Goal: Check status: Check status

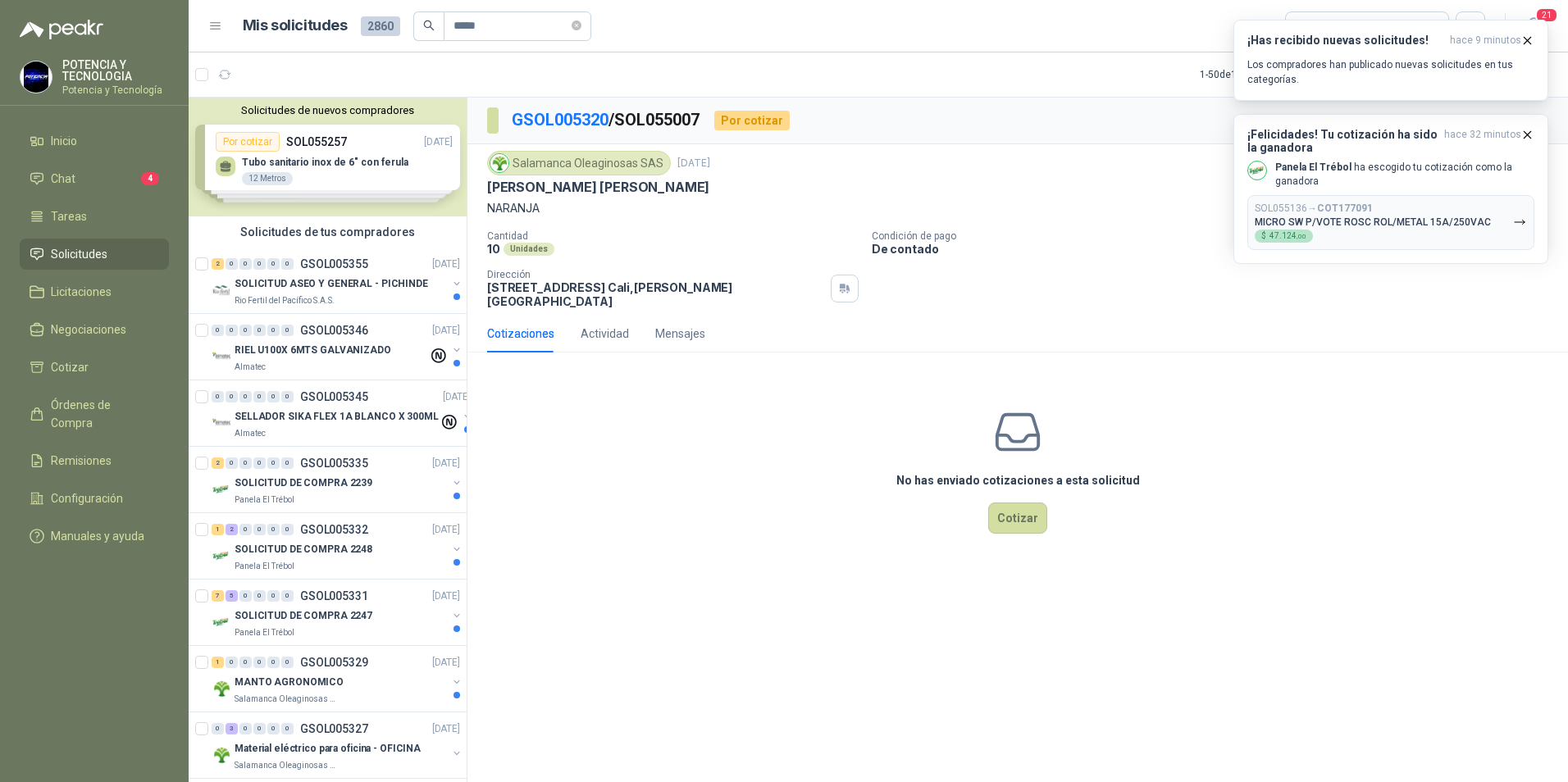
type input "*****"
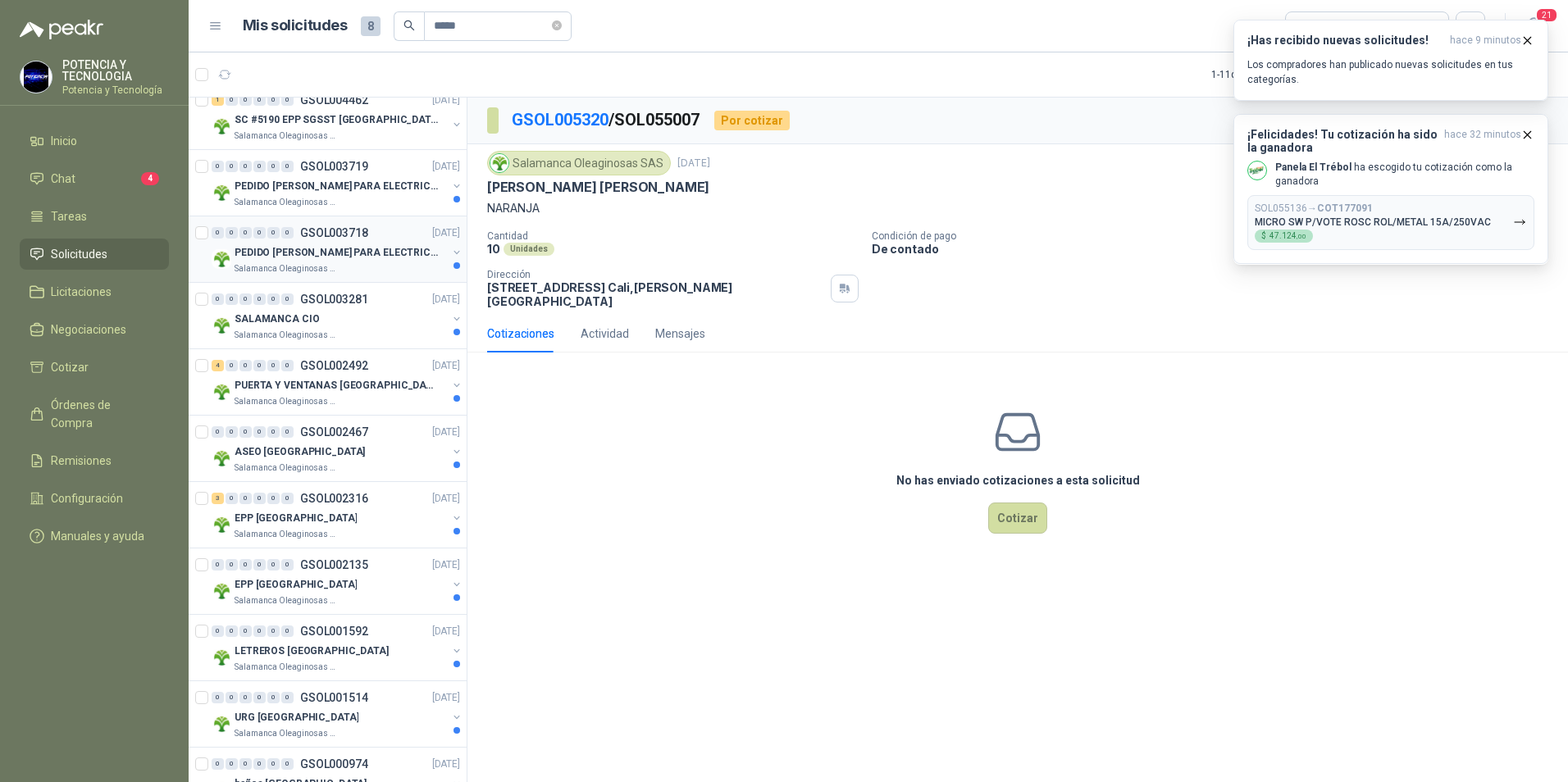
scroll to position [82, 0]
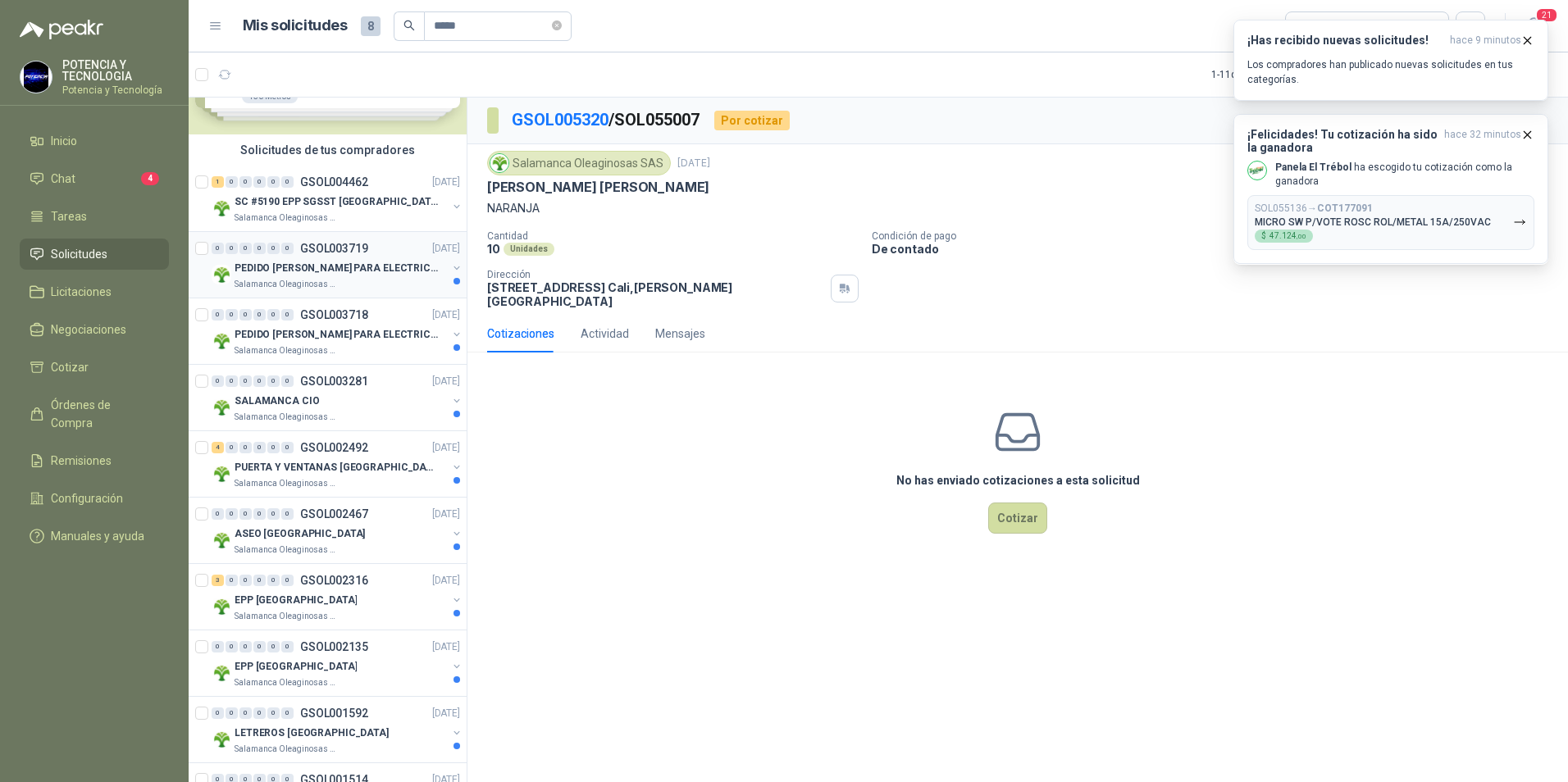
click at [314, 274] on p "PEDIDO [PERSON_NAME] PARA ELECTRICAS SALAMANCA" at bounding box center [336, 268] width 204 height 16
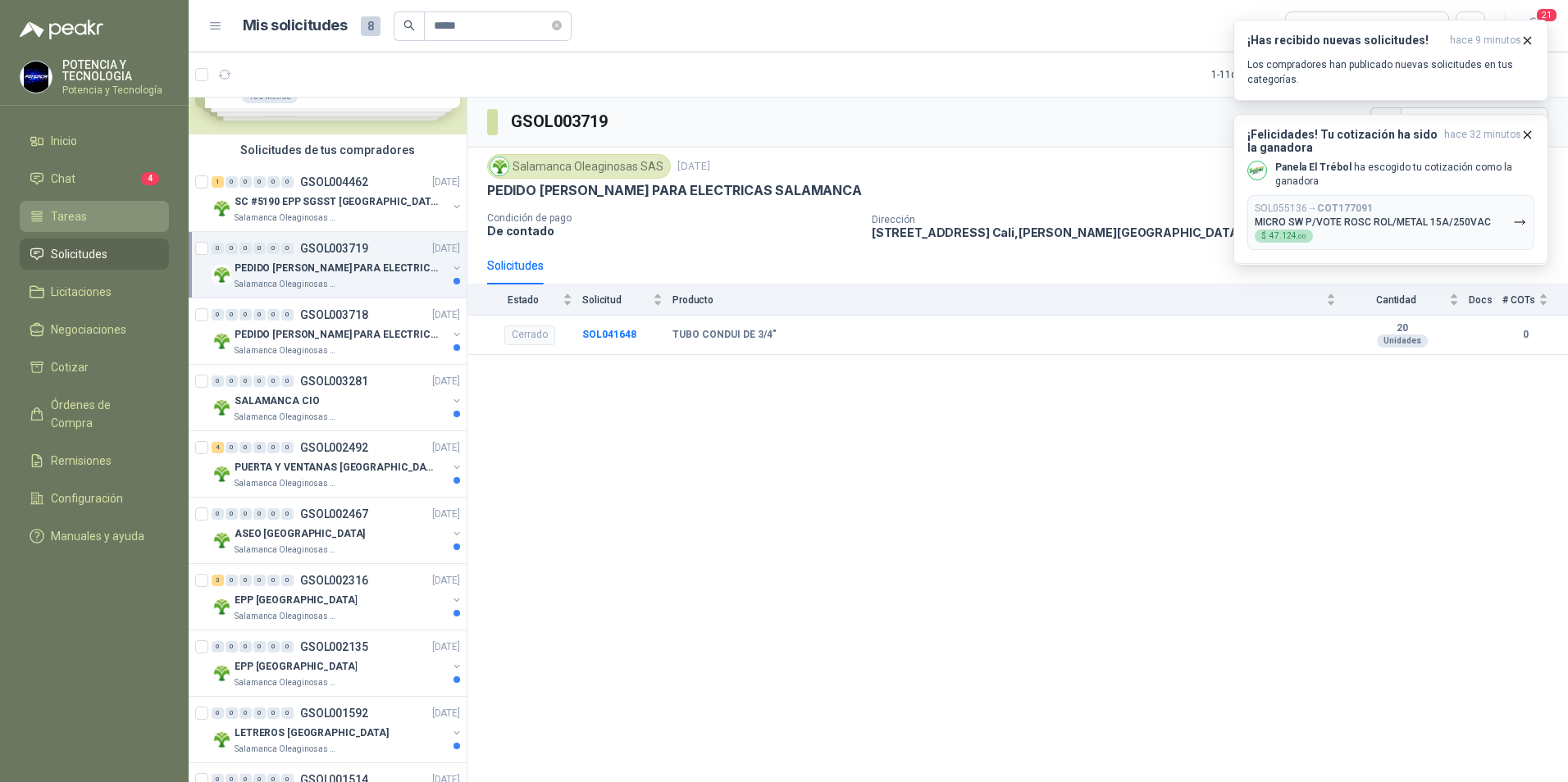
click at [68, 210] on span "Tareas" at bounding box center [69, 216] width 36 height 18
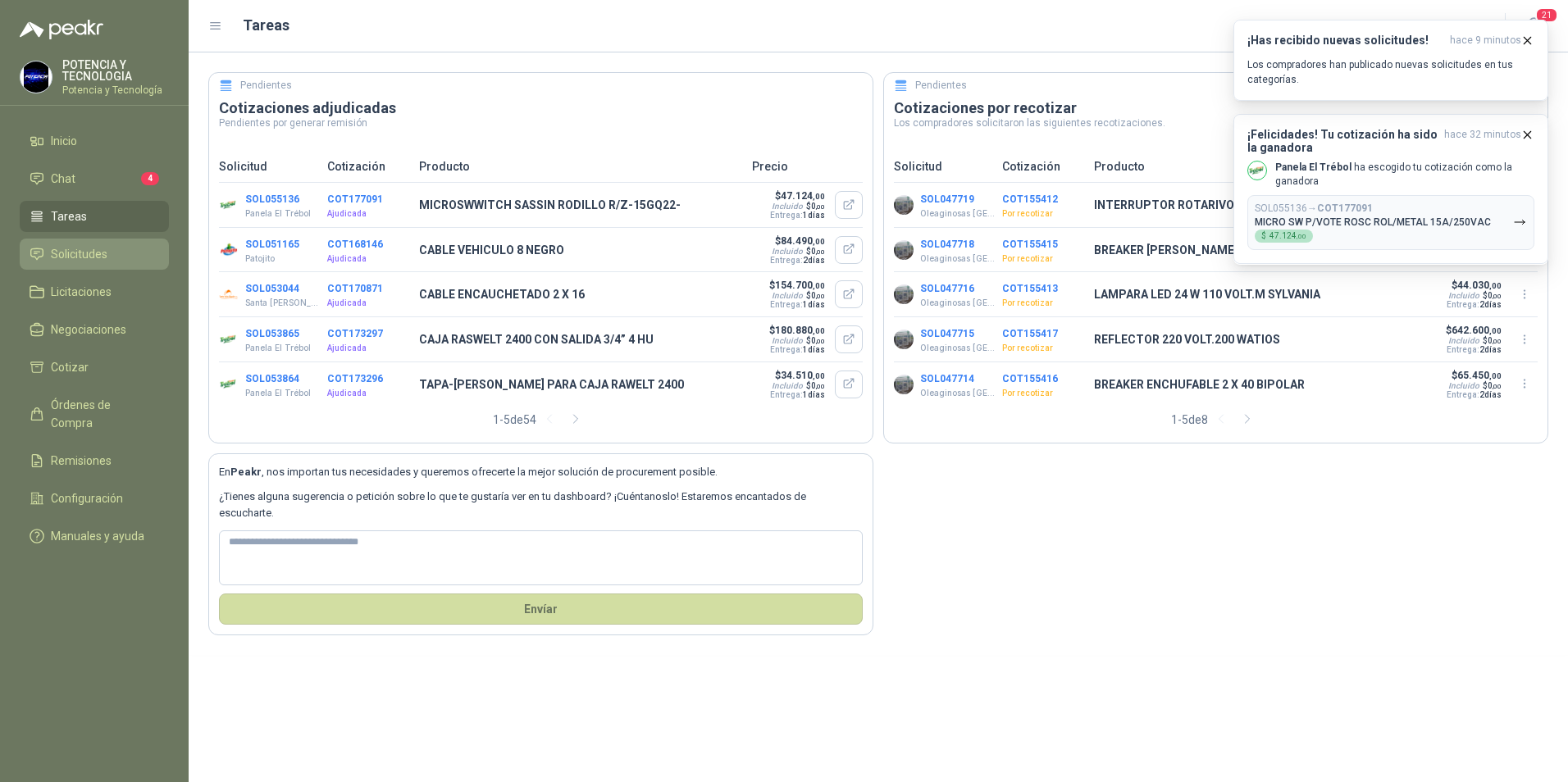
click at [86, 268] on link "Solicitudes" at bounding box center [94, 255] width 149 height 32
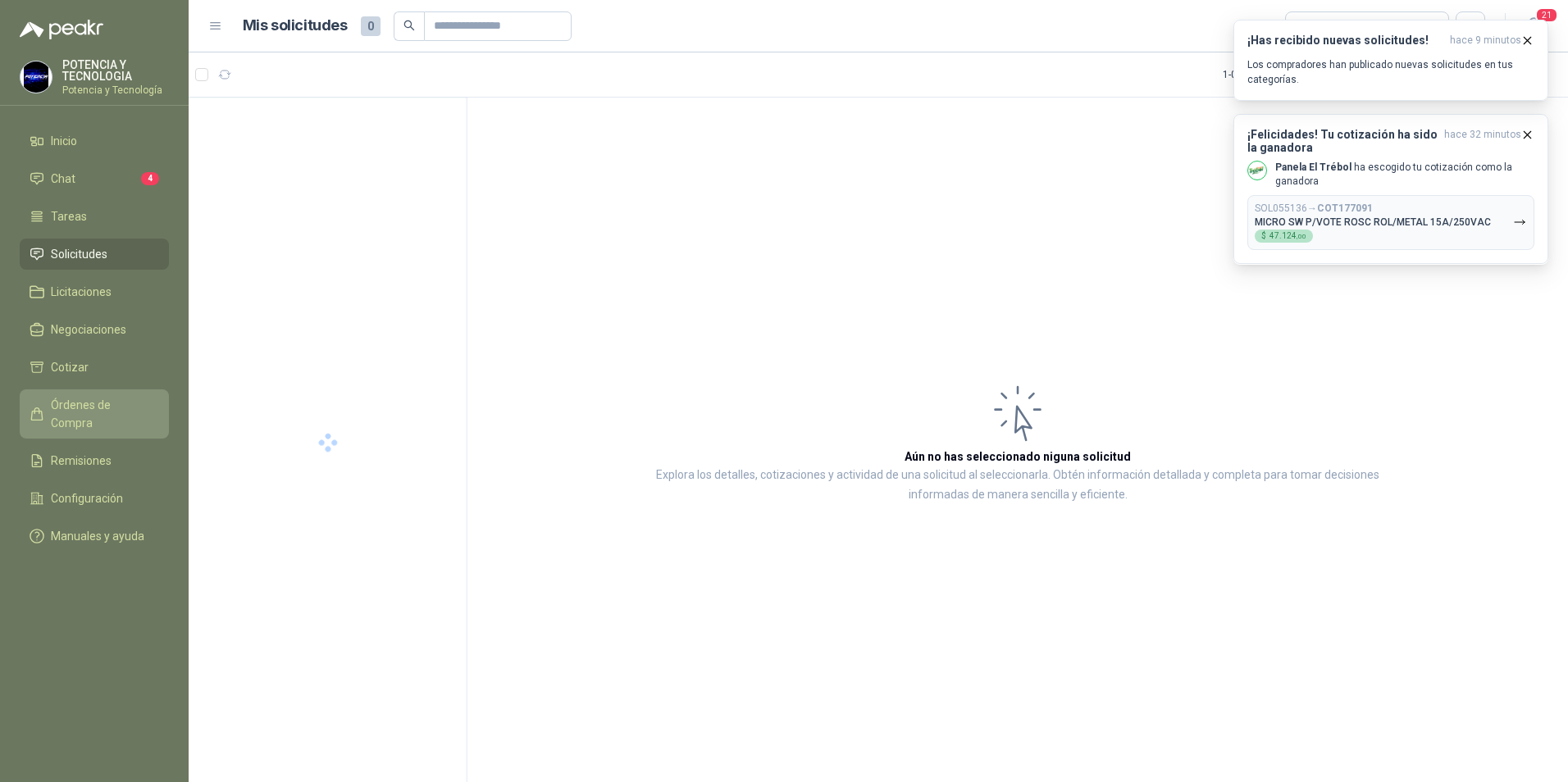
click at [112, 405] on span "Órdenes de Compra" at bounding box center [102, 413] width 103 height 36
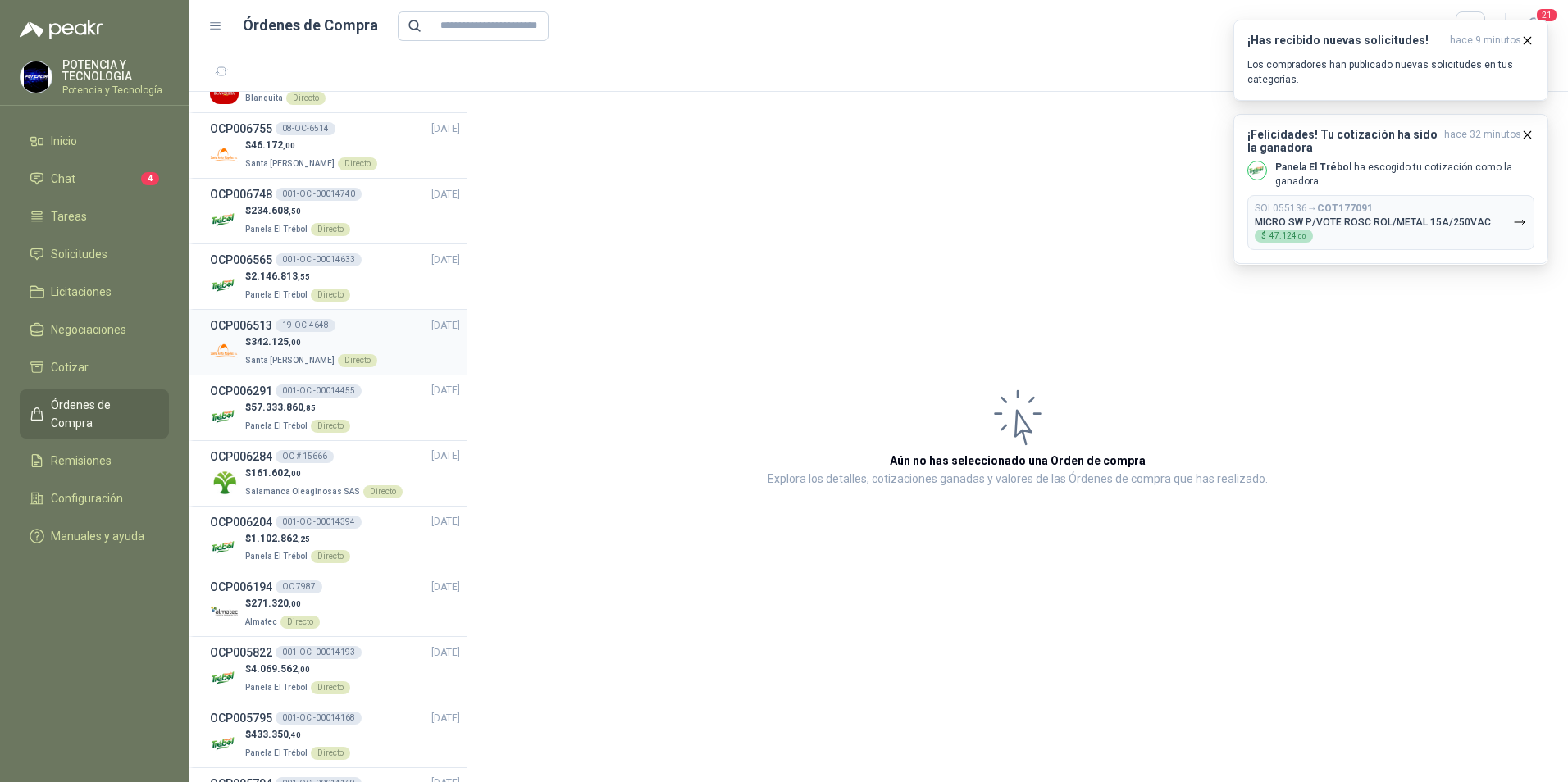
scroll to position [656, 0]
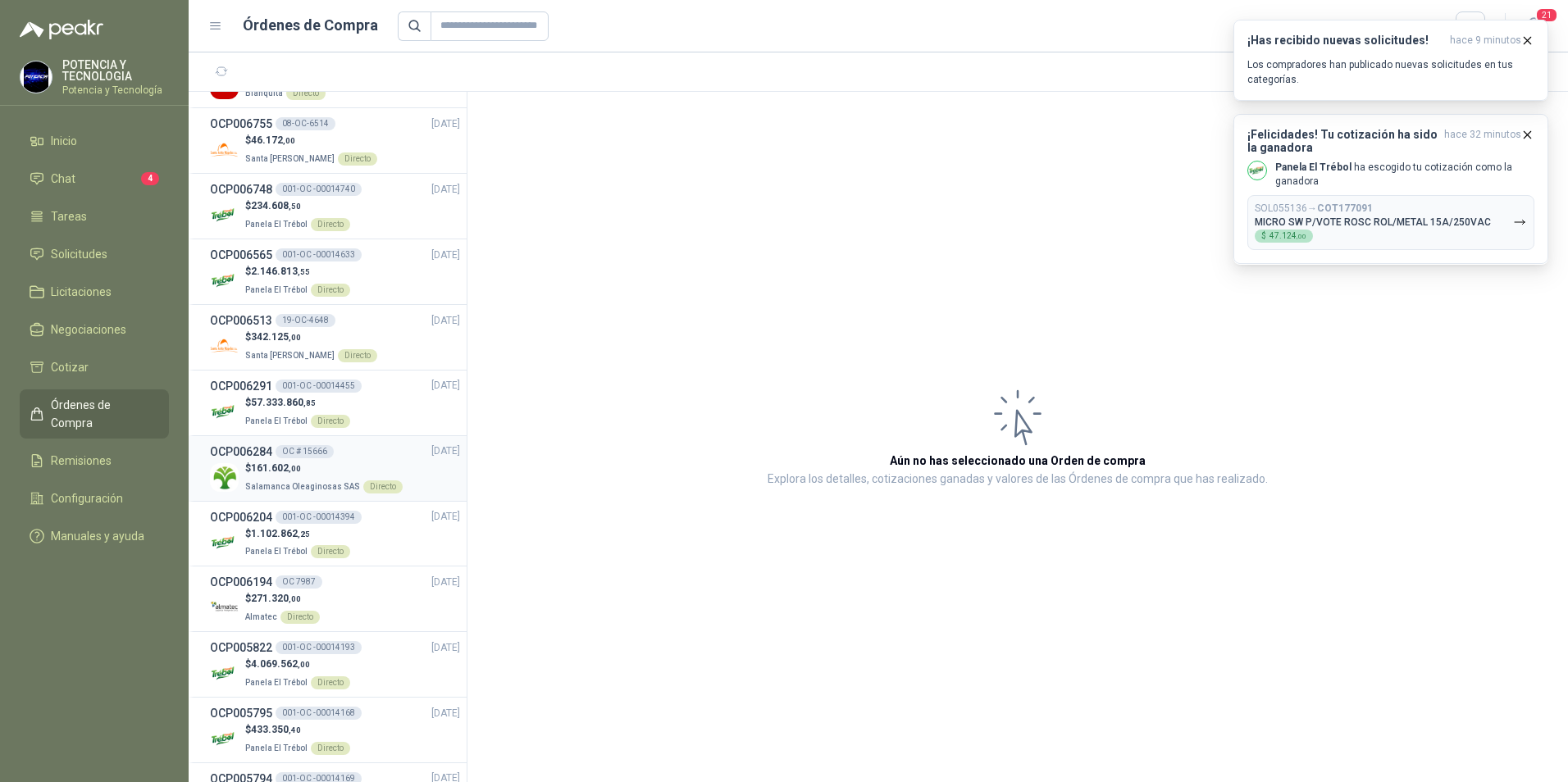
click at [249, 460] on p "$ 161.602 ,00" at bounding box center [324, 468] width 158 height 16
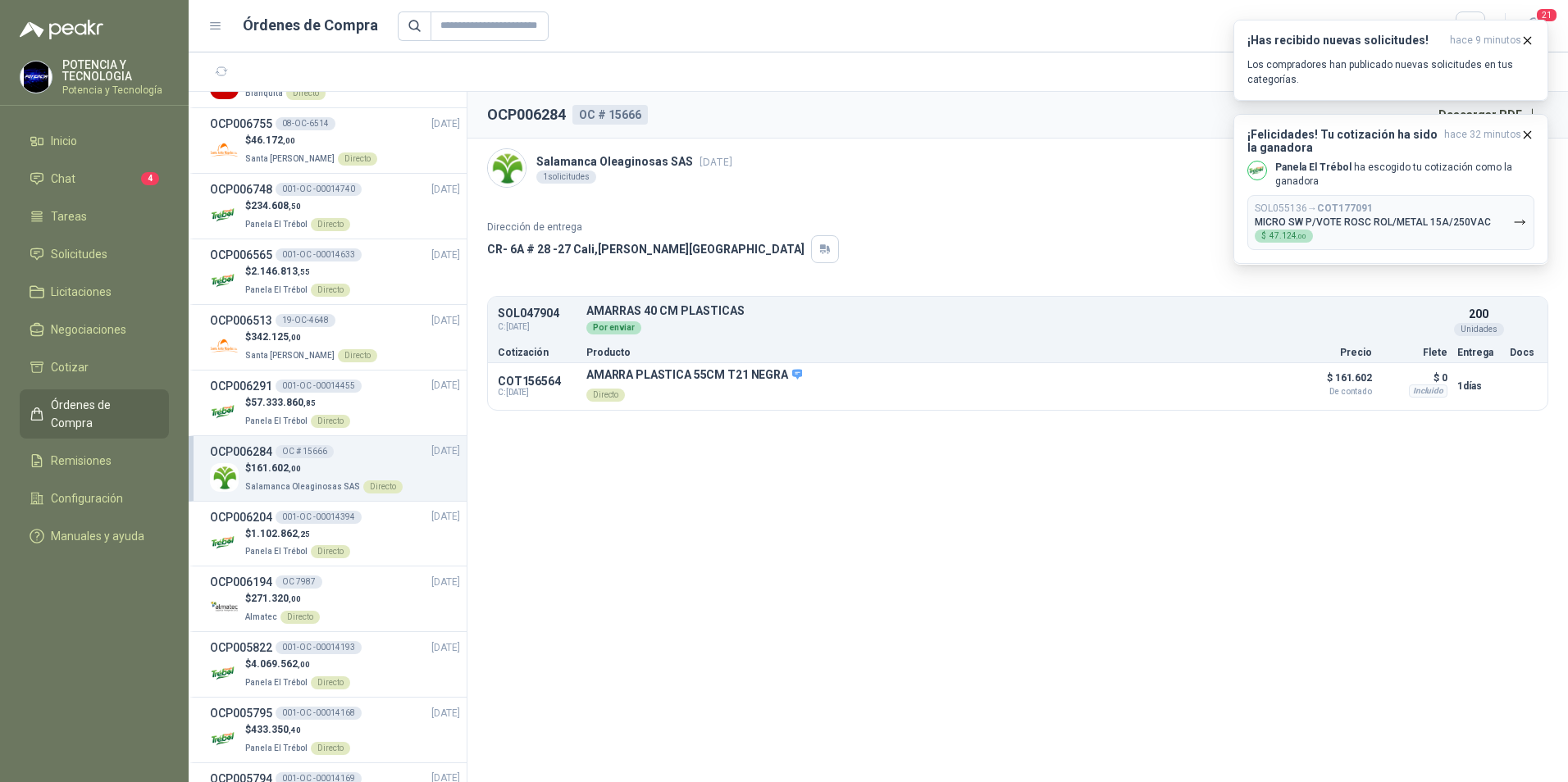
click at [676, 347] on p "Producto" at bounding box center [933, 352] width 694 height 10
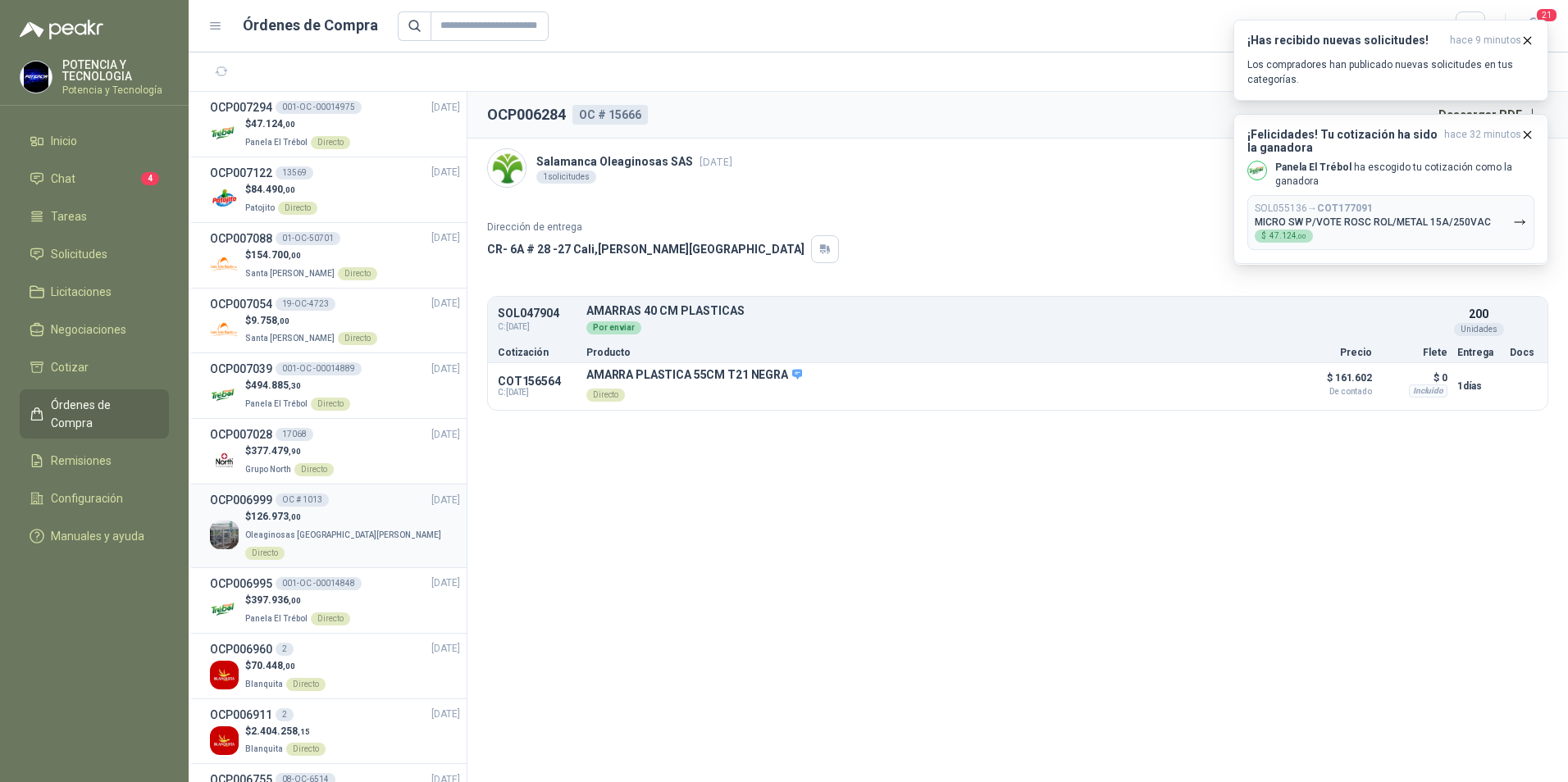
click at [272, 531] on span "Oleaginosas [GEOGRAPHIC_DATA][PERSON_NAME]" at bounding box center [344, 536] width 196 height 9
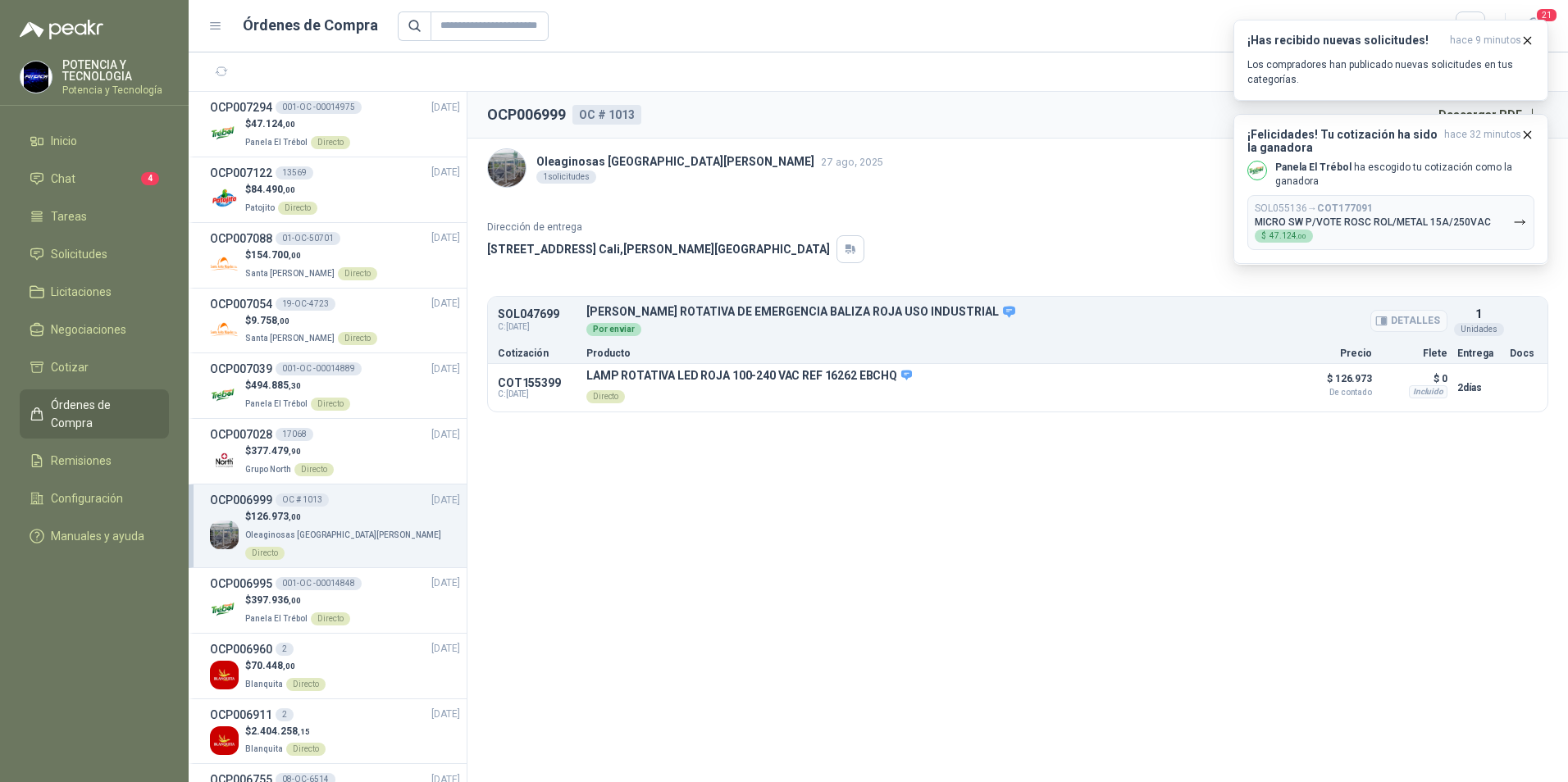
drag, startPoint x: 740, startPoint y: 322, endPoint x: 741, endPoint y: 305, distance: 17.0
click at [741, 320] on div "Por enviar" at bounding box center [1017, 327] width 861 height 18
click at [741, 305] on p "[PERSON_NAME] ROTATIVA DE EMERGENCIA BALIZA ROJA USO INDUSTRIAL" at bounding box center [1017, 312] width 861 height 15
